Goal: Transaction & Acquisition: Purchase product/service

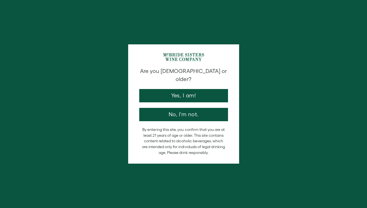
click at [275, 58] on div "Are you 21 years old or older? Yes, I am! No, I'm not. By entering this site, y…" at bounding box center [183, 104] width 367 height 208
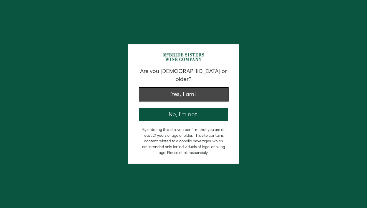
click at [197, 88] on button "Yes, I am!" at bounding box center [183, 94] width 89 height 13
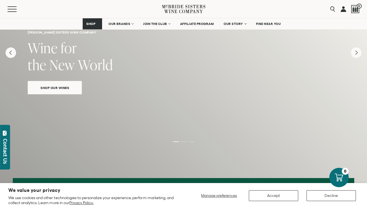
scroll to position [47, 0]
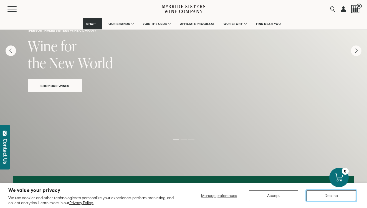
click at [325, 194] on button "Decline" at bounding box center [331, 195] width 49 height 11
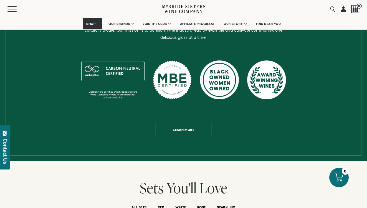
scroll to position [278, 0]
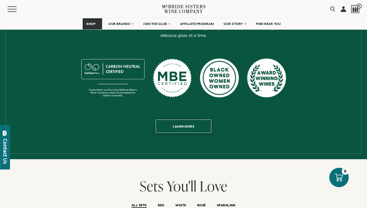
click at [190, 121] on span "Learn more" at bounding box center [183, 126] width 41 height 11
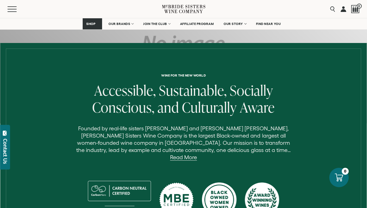
scroll to position [144, 0]
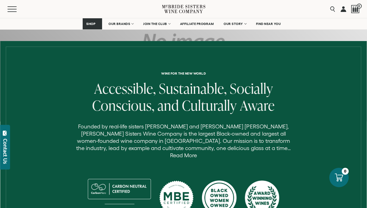
click at [197, 152] on link "Read More" at bounding box center [183, 155] width 27 height 6
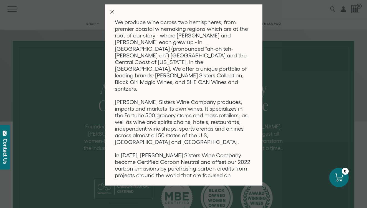
scroll to position [104, 0]
drag, startPoint x: 115, startPoint y: 87, endPoint x: 257, endPoint y: 163, distance: 161.5
click at [257, 163] on div "Wine for the new world Founded by real-life sisters Robin McBride and Andréa Mc…" at bounding box center [187, 97] width 144 height 161
click at [307, 102] on div "Wine for the new world Founded by real-life sisters Robin McBride and Andréa Mc…" at bounding box center [183, 104] width 367 height 208
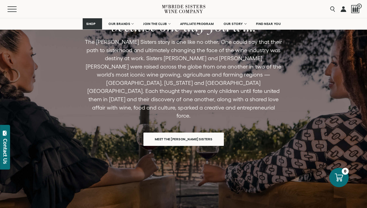
scroll to position [429, 0]
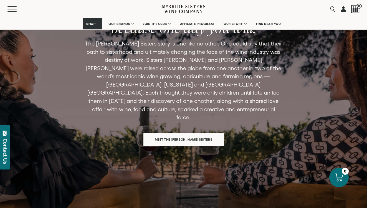
click at [200, 134] on span "Meet the [PERSON_NAME] Sisters" at bounding box center [183, 139] width 77 height 11
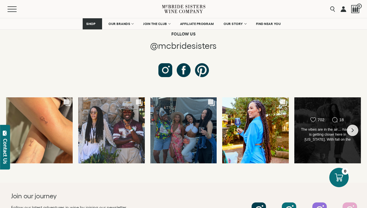
scroll to position [2100, 0]
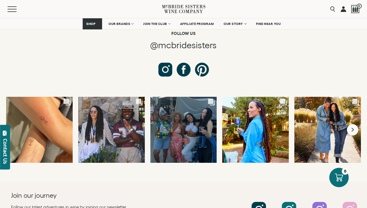
click at [353, 128] on icon "Next slide" at bounding box center [353, 130] width 2 height 4
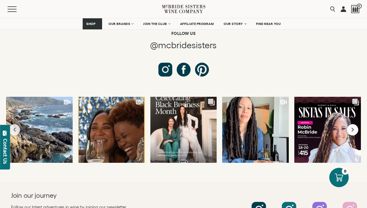
click at [354, 128] on icon "Next slide" at bounding box center [352, 130] width 3 height 4
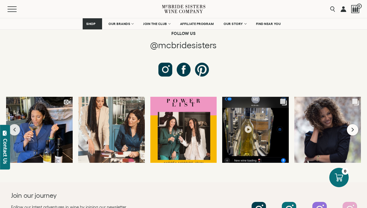
click at [354, 128] on icon "Next slide" at bounding box center [352, 130] width 3 height 4
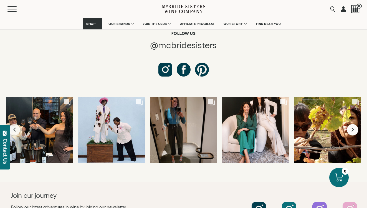
click at [354, 128] on icon "Next slide" at bounding box center [352, 130] width 3 height 4
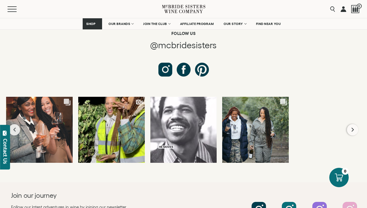
click at [354, 128] on icon "Next slide" at bounding box center [352, 130] width 3 height 4
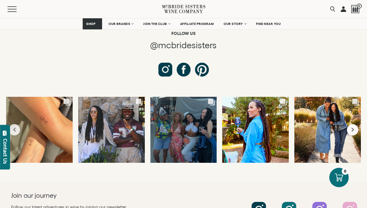
click at [354, 128] on icon "Next slide" at bounding box center [352, 130] width 3 height 4
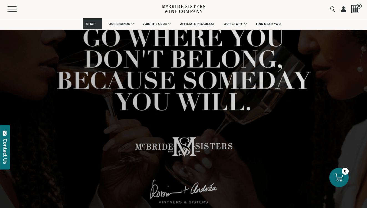
scroll to position [0, 0]
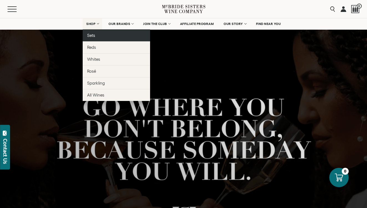
click at [93, 36] on span "Sets" at bounding box center [91, 35] width 8 height 5
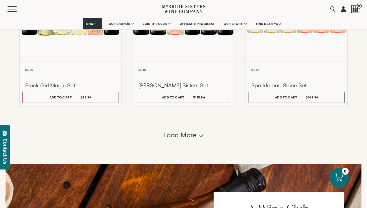
scroll to position [506, 0]
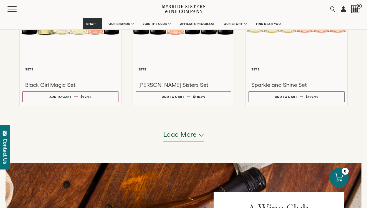
click at [190, 141] on button "Load more" at bounding box center [183, 134] width 41 height 13
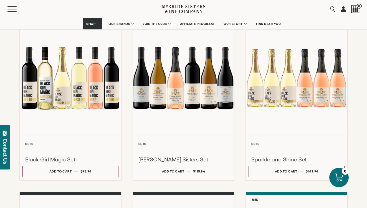
scroll to position [433, 0]
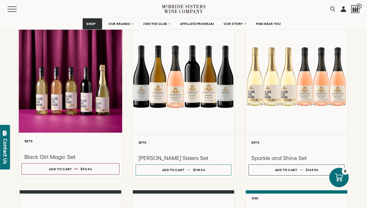
click at [76, 95] on div at bounding box center [71, 74] width 104 height 118
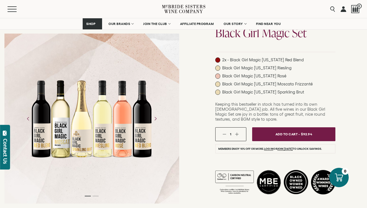
scroll to position [52, 0]
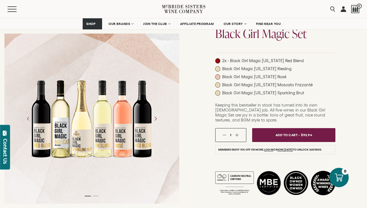
click at [156, 118] on icon "Next" at bounding box center [155, 119] width 10 height 10
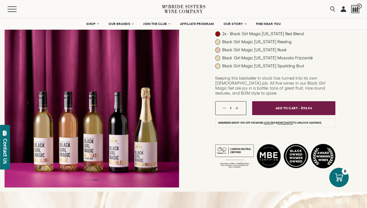
scroll to position [0, 0]
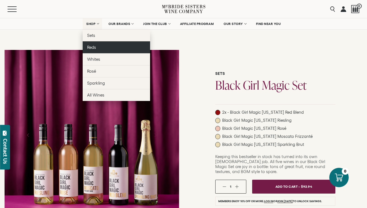
click at [91, 48] on span "Reds" at bounding box center [91, 47] width 9 height 5
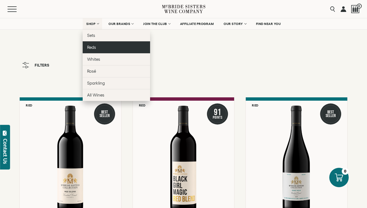
click at [92, 48] on span "Reds" at bounding box center [91, 47] width 9 height 5
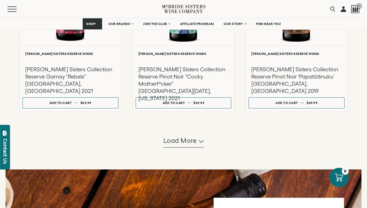
scroll to position [541, 0]
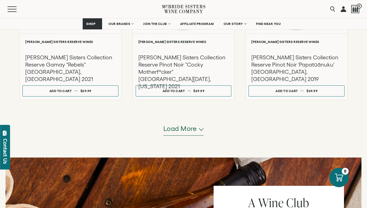
click at [202, 129] on icon "button" at bounding box center [201, 129] width 5 height 3
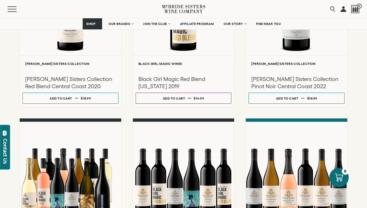
scroll to position [0, 0]
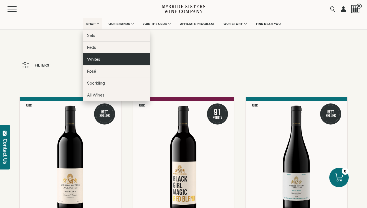
click at [95, 60] on span "Whites" at bounding box center [93, 59] width 13 height 5
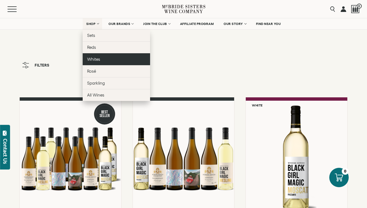
click at [90, 58] on span "Whites" at bounding box center [93, 59] width 13 height 5
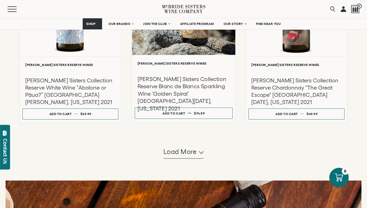
scroll to position [533, 0]
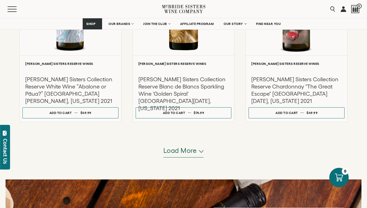
click at [198, 157] on button "Load more" at bounding box center [183, 150] width 41 height 13
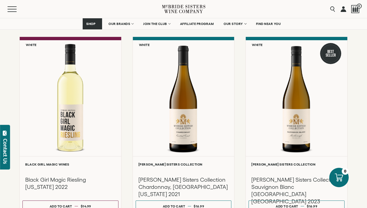
scroll to position [225, 0]
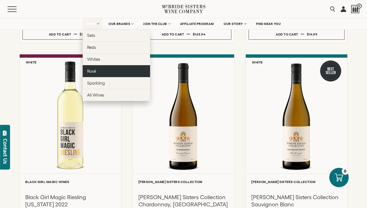
click at [91, 71] on span "Rosé" at bounding box center [91, 71] width 9 height 5
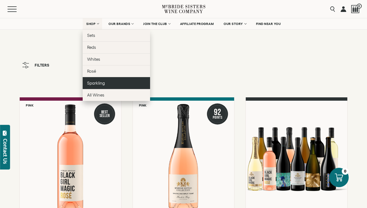
click at [96, 83] on span "Sparkling" at bounding box center [96, 83] width 18 height 5
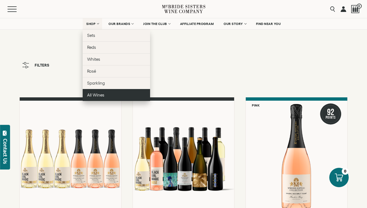
click at [93, 95] on span "All Wines" at bounding box center [95, 95] width 17 height 5
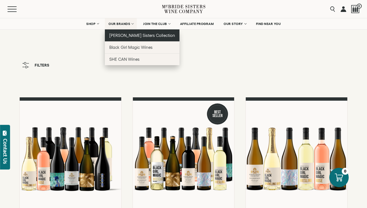
click at [131, 34] on span "[PERSON_NAME] Sisters Collection" at bounding box center [142, 35] width 66 height 5
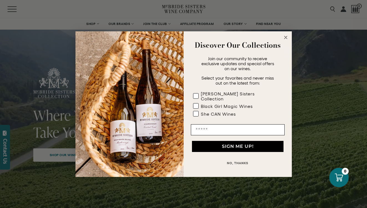
click at [287, 39] on circle "Close dialog" at bounding box center [286, 37] width 6 height 6
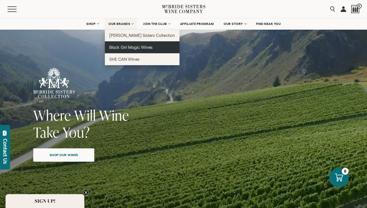
click at [125, 47] on span "Black Girl Magic Wines" at bounding box center [130, 47] width 43 height 5
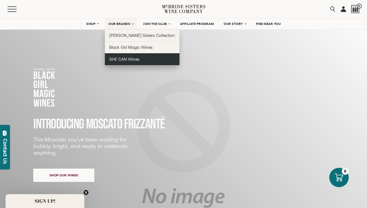
click at [130, 59] on span "SHE CAN Wines" at bounding box center [124, 59] width 30 height 5
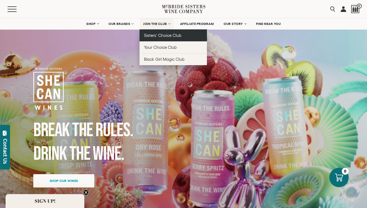
click at [160, 35] on span "Sisters' Choice Club" at bounding box center [162, 35] width 37 height 5
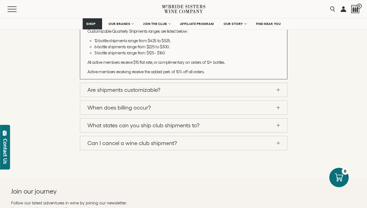
scroll to position [622, 0]
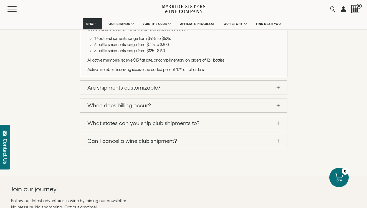
click at [279, 95] on link "Are shipments customizable?" at bounding box center [183, 88] width 207 height 14
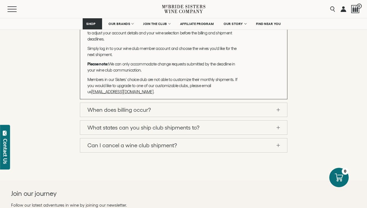
scroll to position [629, 0]
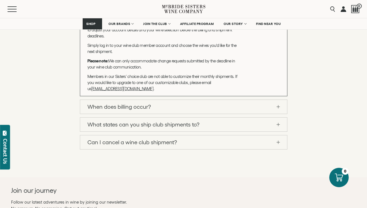
click at [279, 114] on link "When does billing occur?" at bounding box center [183, 107] width 207 height 14
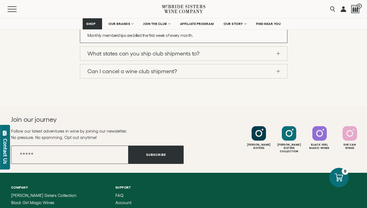
click at [278, 61] on link "What states can you ship club shipments to?" at bounding box center [183, 54] width 207 height 14
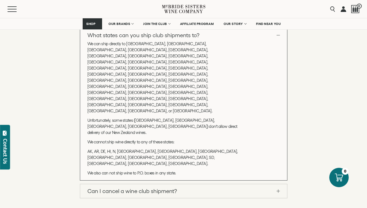
click at [278, 191] on span at bounding box center [278, 191] width 3 height 0
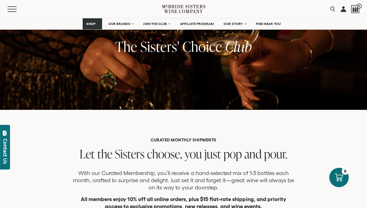
scroll to position [0, 0]
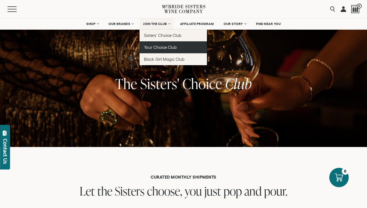
click at [161, 46] on span "Your Choice Club" at bounding box center [160, 47] width 33 height 5
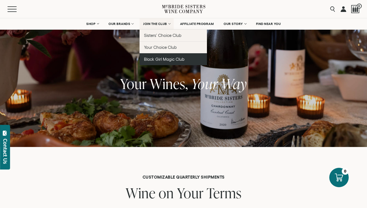
click at [166, 59] on span "Black Girl Magic Club" at bounding box center [164, 59] width 41 height 5
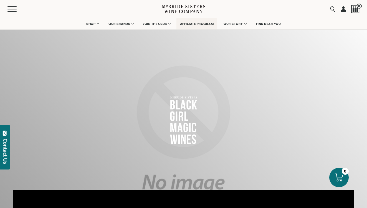
click at [201, 22] on span "AFFILIATE PROGRAM" at bounding box center [197, 24] width 34 height 4
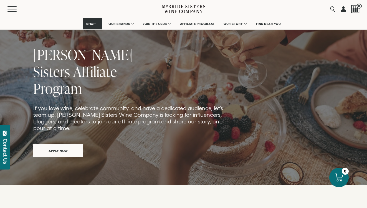
scroll to position [34, 0]
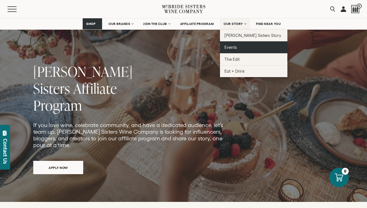
click at [234, 47] on span "Events" at bounding box center [231, 47] width 12 height 5
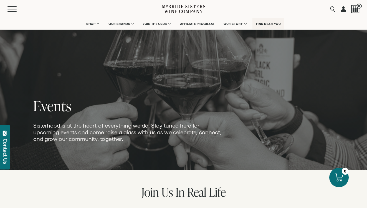
click at [267, 23] on span "FIND NEAR YOU" at bounding box center [268, 24] width 25 height 4
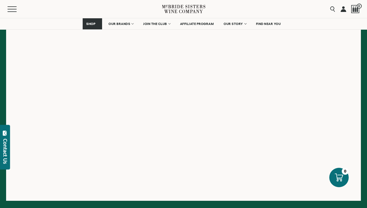
scroll to position [134, 0]
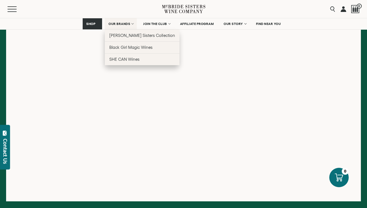
click at [117, 24] on span "OUR BRANDS" at bounding box center [120, 24] width 22 height 4
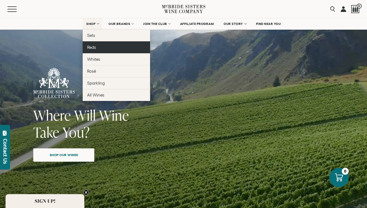
click at [91, 48] on span "Reds" at bounding box center [91, 47] width 9 height 5
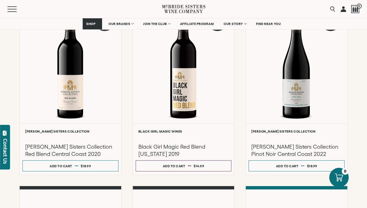
scroll to position [94, 0]
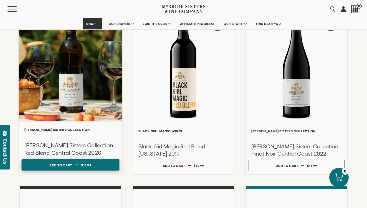
click at [62, 160] on button "Add to cart Regular price $18.99 Regular price Sale price $18.99 Unit price / p…" at bounding box center [71, 164] width 98 height 11
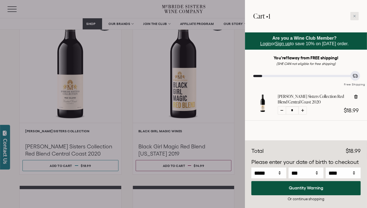
click at [354, 16] on icon at bounding box center [355, 16] width 2 height 2
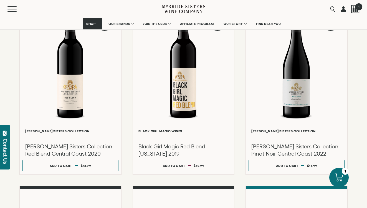
click at [356, 8] on span "1" at bounding box center [358, 6] width 7 height 7
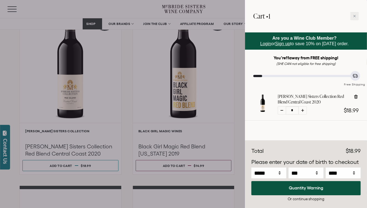
click at [356, 96] on icon at bounding box center [356, 97] width 4 height 4
type input "*"
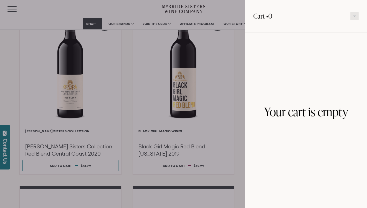
click at [354, 16] on icon at bounding box center [354, 16] width 3 height 3
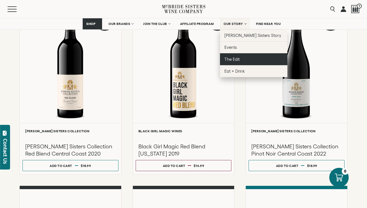
click at [231, 57] on span "The Edit" at bounding box center [232, 59] width 15 height 5
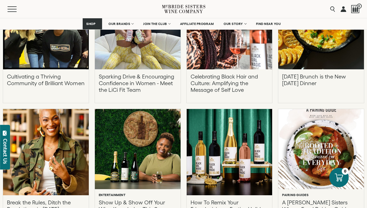
scroll to position [1219, 0]
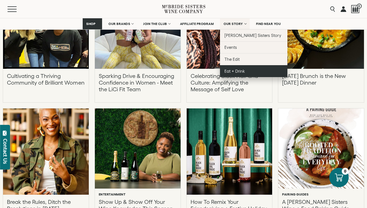
click at [227, 72] on span "Eat + Drink" at bounding box center [235, 71] width 21 height 5
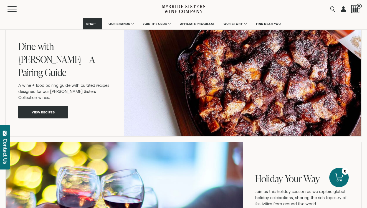
scroll to position [657, 0]
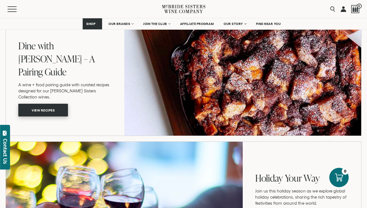
click at [51, 105] on span "View recipes" at bounding box center [43, 110] width 42 height 11
